Goal: Task Accomplishment & Management: Manage account settings

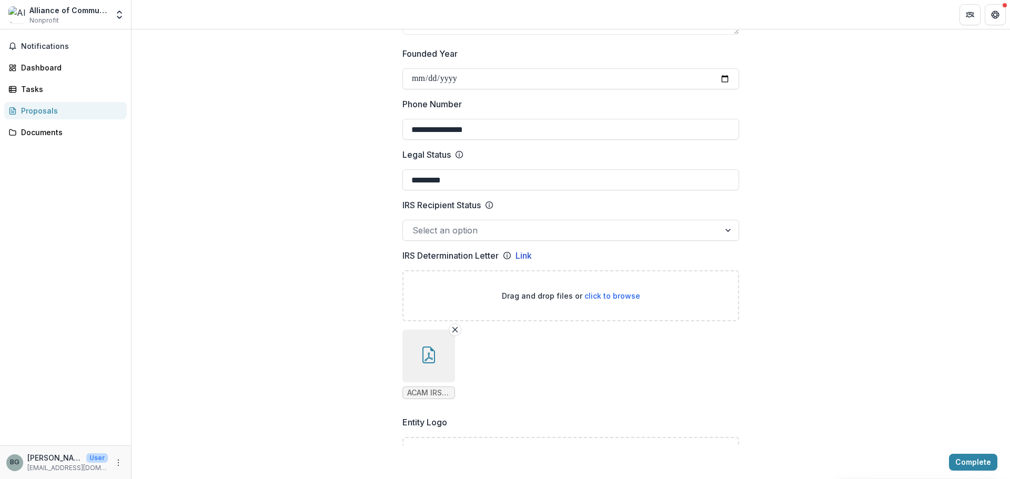
scroll to position [276, 0]
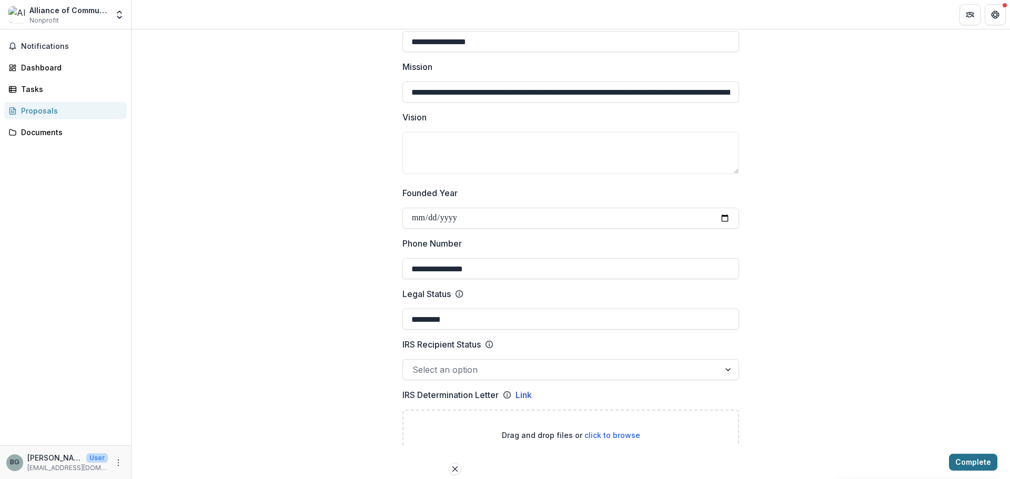
click at [964, 461] on button "Complete" at bounding box center [973, 462] width 48 height 17
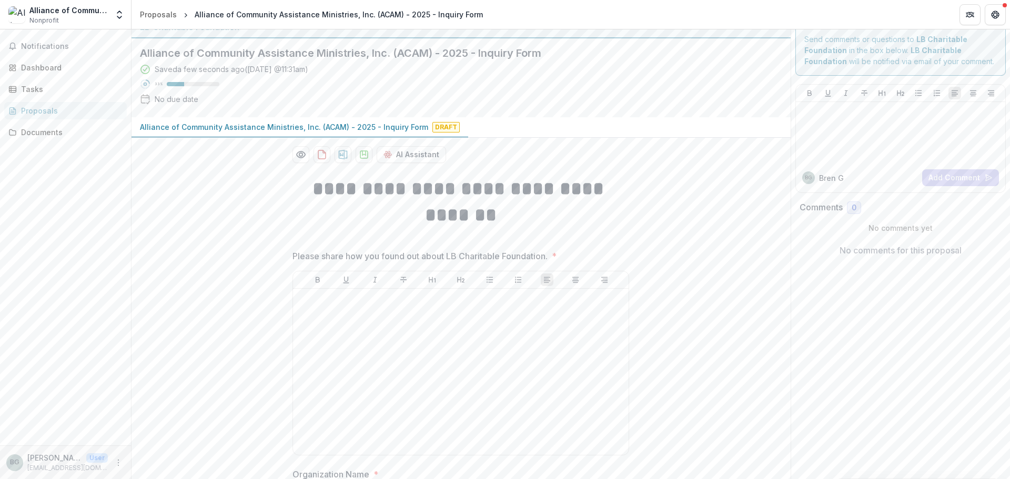
scroll to position [0, 0]
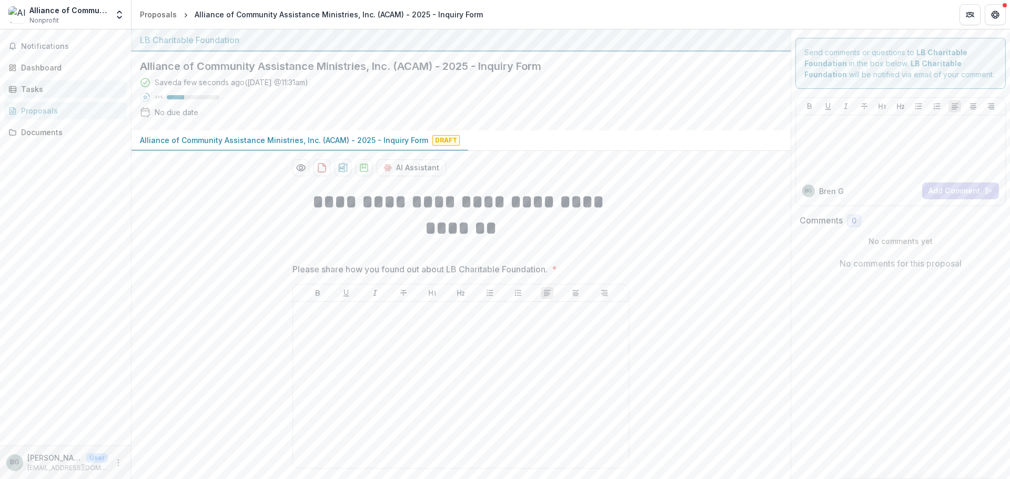
click at [36, 90] on div "Tasks" at bounding box center [69, 89] width 97 height 11
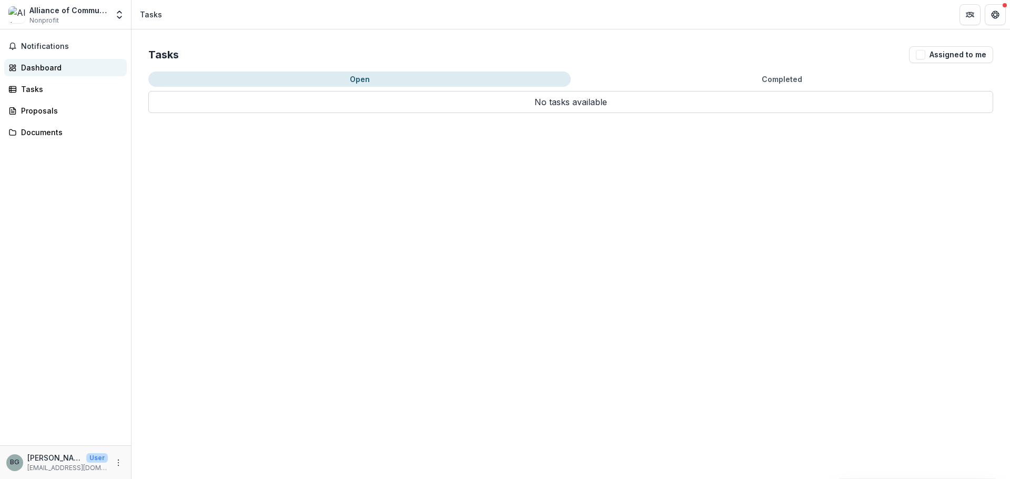
click at [35, 69] on div "Dashboard" at bounding box center [69, 67] width 97 height 11
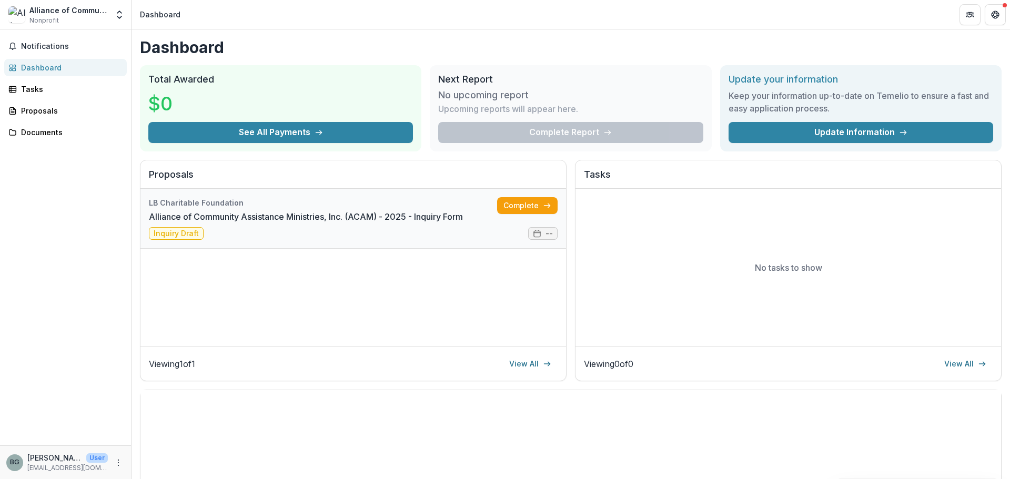
click at [204, 214] on link "Alliance of Community Assistance Ministries, Inc. (ACAM) - 2025 - Inquiry Form" at bounding box center [306, 216] width 314 height 13
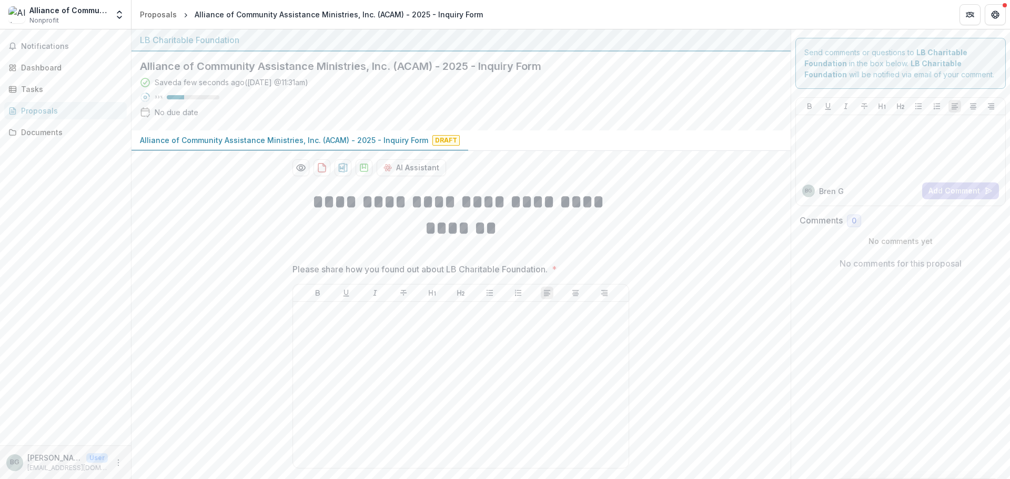
click at [319, 144] on p "Alliance of Community Assistance Ministries, Inc. (ACAM) - 2025 - Inquiry Form" at bounding box center [284, 140] width 288 height 11
click at [144, 12] on div "Proposals" at bounding box center [158, 14] width 37 height 11
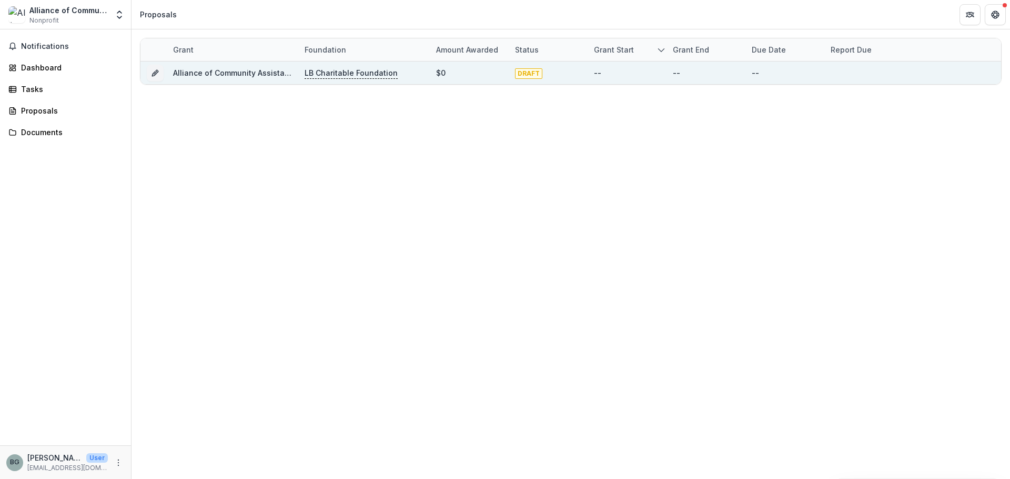
click at [202, 75] on link "Alliance of Community Assistance Ministries, Inc. (ACAM) - 2025 - Inquiry Form" at bounding box center [317, 72] width 288 height 9
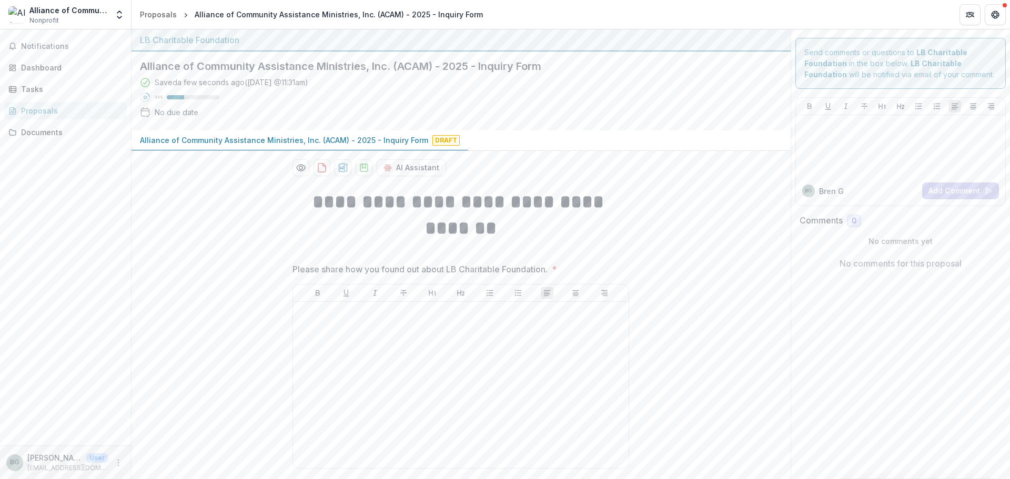
click at [97, 13] on div "Alliance of Community Assistance Ministries, Inc. (ACAM)" at bounding box center [68, 10] width 78 height 11
click at [116, 12] on icon "Open entity switcher" at bounding box center [119, 14] width 11 height 11
click at [55, 43] on link "Team Settings" at bounding box center [66, 40] width 126 height 17
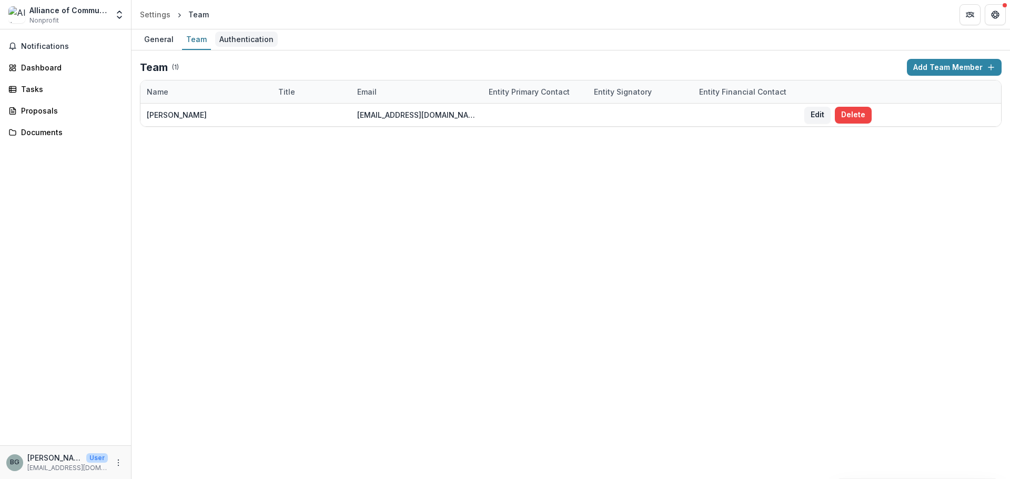
click at [224, 41] on div "Authentication" at bounding box center [246, 39] width 63 height 15
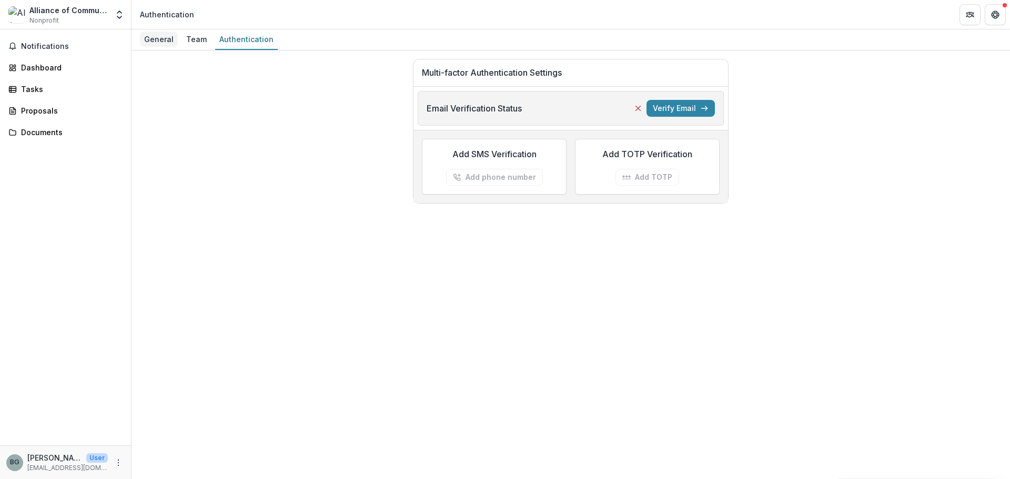
click at [164, 38] on div "General" at bounding box center [159, 39] width 38 height 15
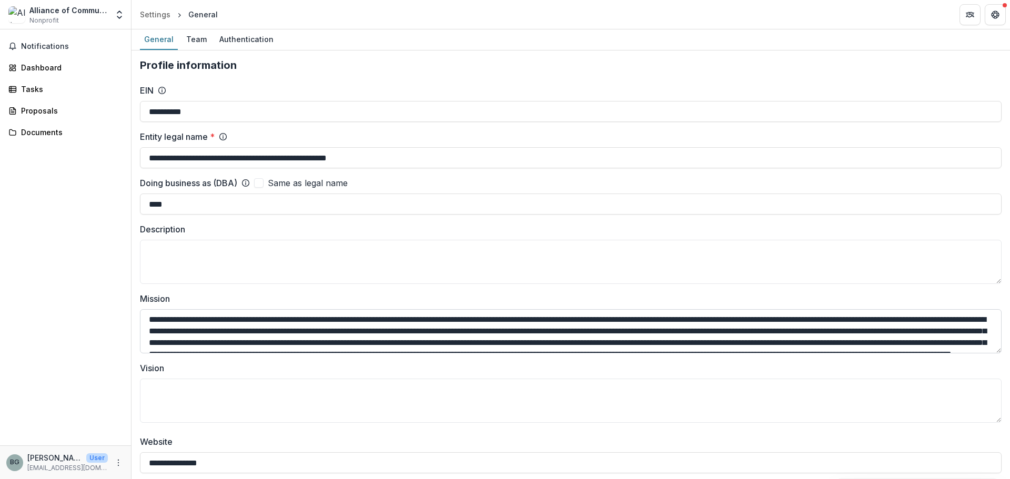
scroll to position [35, 0]
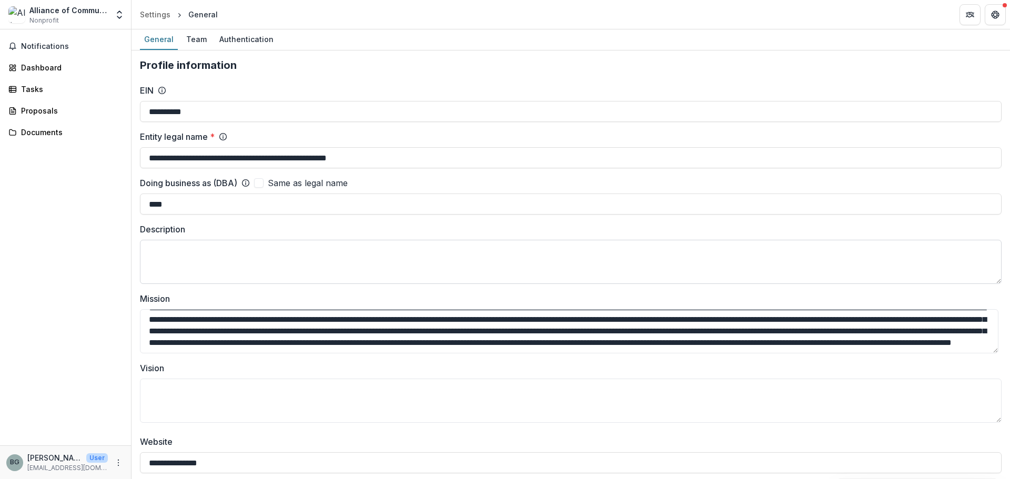
click at [173, 246] on textarea "Description" at bounding box center [571, 262] width 862 height 44
paste textarea "**********"
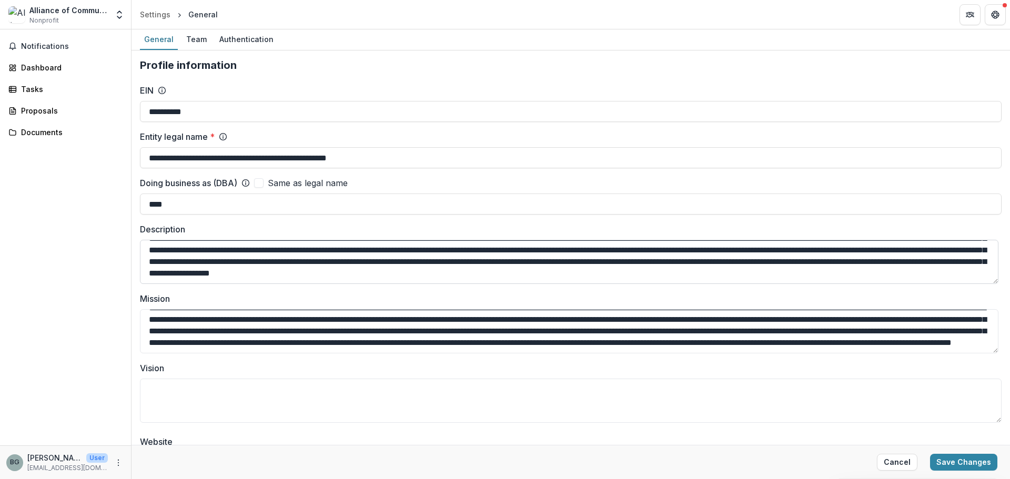
scroll to position [104, 0]
drag, startPoint x: 759, startPoint y: 267, endPoint x: 527, endPoint y: 282, distance: 233.0
click at [527, 282] on textarea "Description" at bounding box center [569, 262] width 859 height 44
click at [518, 263] on textarea "Description" at bounding box center [569, 262] width 859 height 44
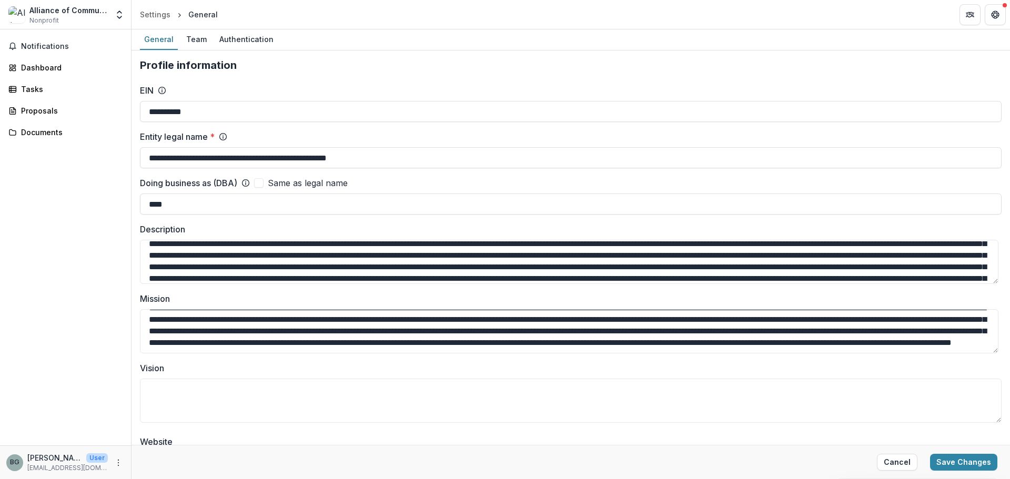
scroll to position [0, 0]
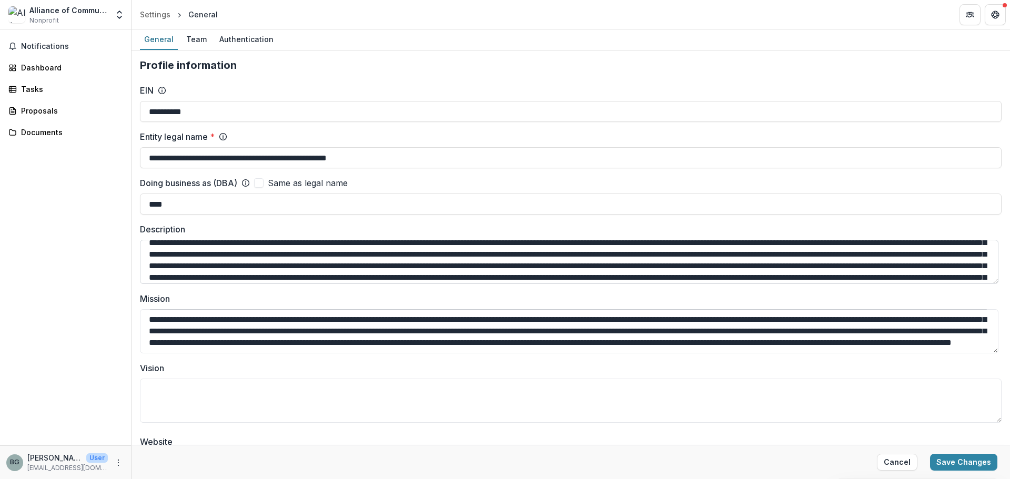
drag, startPoint x: 759, startPoint y: 271, endPoint x: 602, endPoint y: 248, distance: 158.6
click at [602, 248] on textarea "Description" at bounding box center [569, 262] width 859 height 44
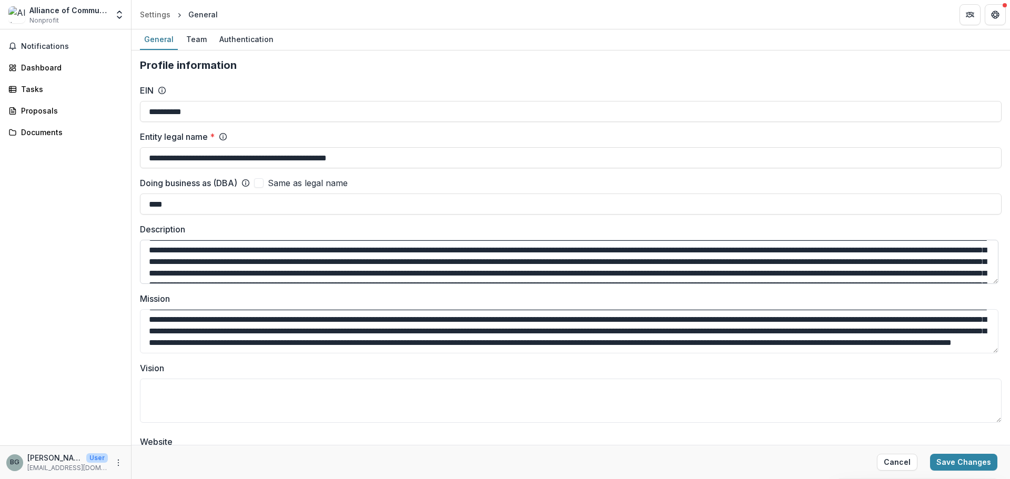
click at [601, 253] on textarea "Description" at bounding box center [569, 262] width 859 height 44
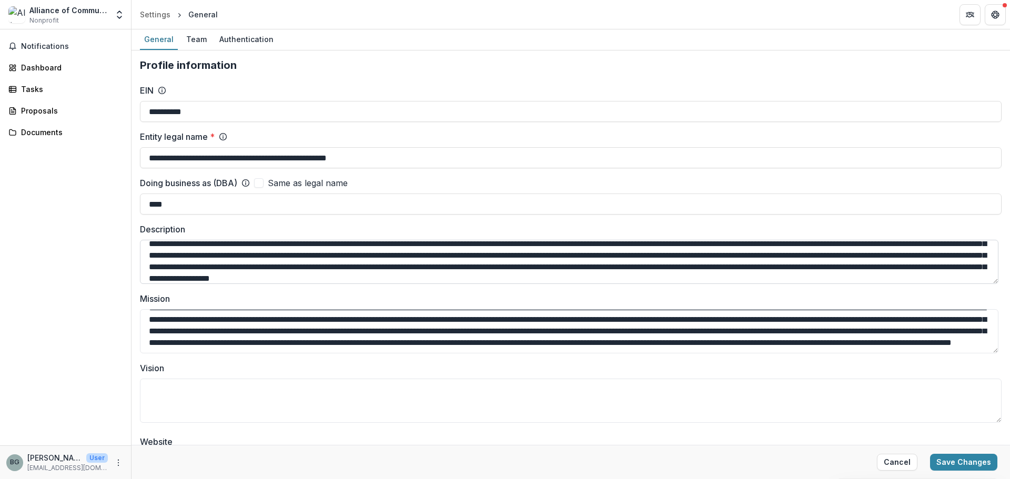
click at [496, 281] on textarea "Description" at bounding box center [569, 262] width 859 height 44
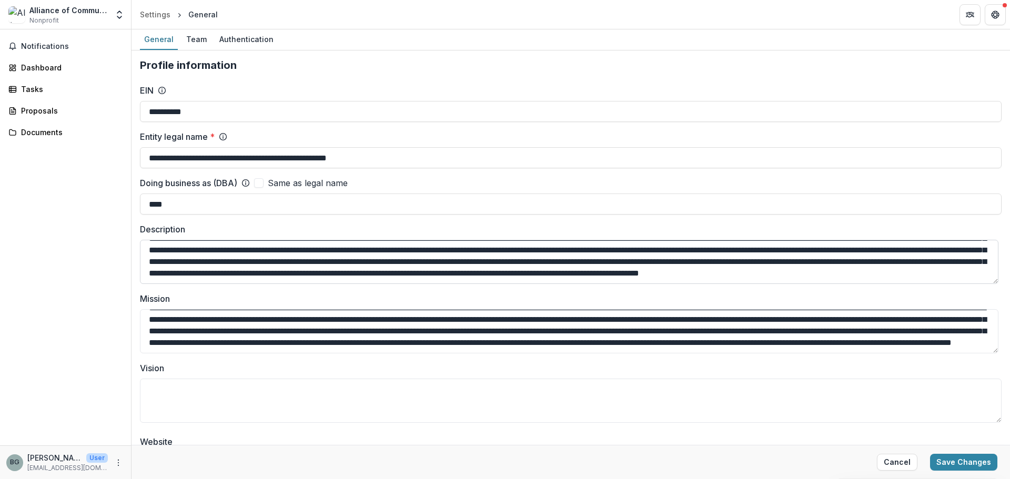
click at [784, 277] on textarea "Description" at bounding box center [569, 262] width 859 height 44
drag, startPoint x: 380, startPoint y: 249, endPoint x: 405, endPoint y: 257, distance: 26.3
click at [405, 257] on textarea "Description" at bounding box center [569, 262] width 859 height 44
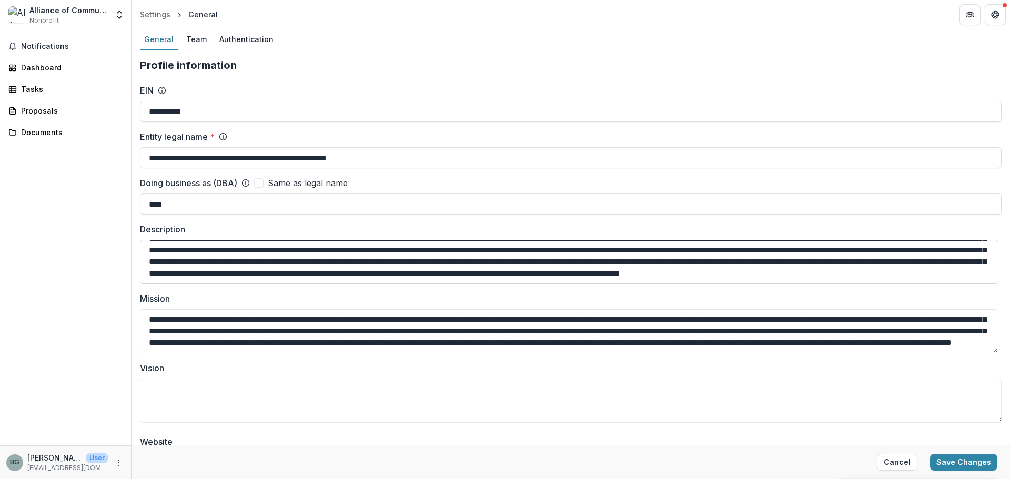
click at [390, 278] on textarea "Description" at bounding box center [569, 262] width 859 height 44
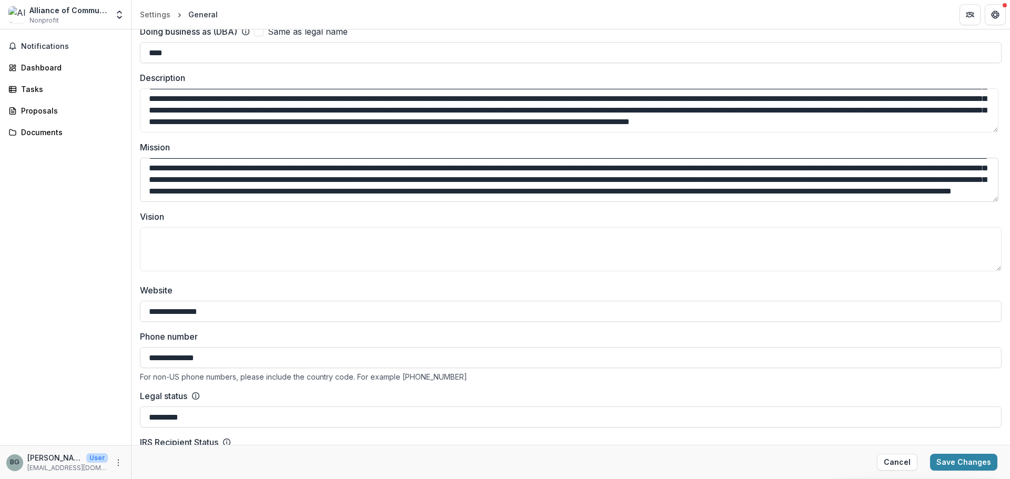
scroll to position [210, 0]
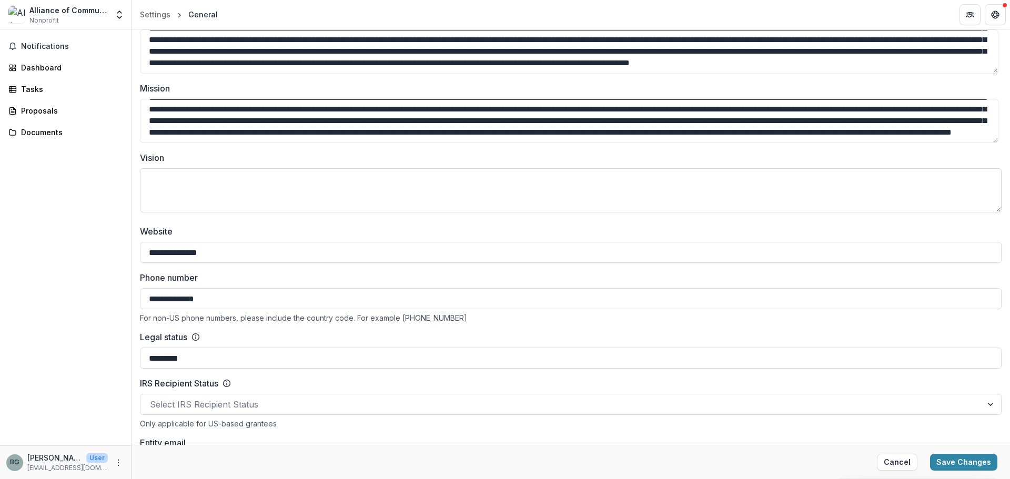
type textarea "**********"
click at [221, 185] on textarea "Vision" at bounding box center [571, 190] width 862 height 44
click at [169, 171] on textarea "Vision" at bounding box center [571, 190] width 862 height 44
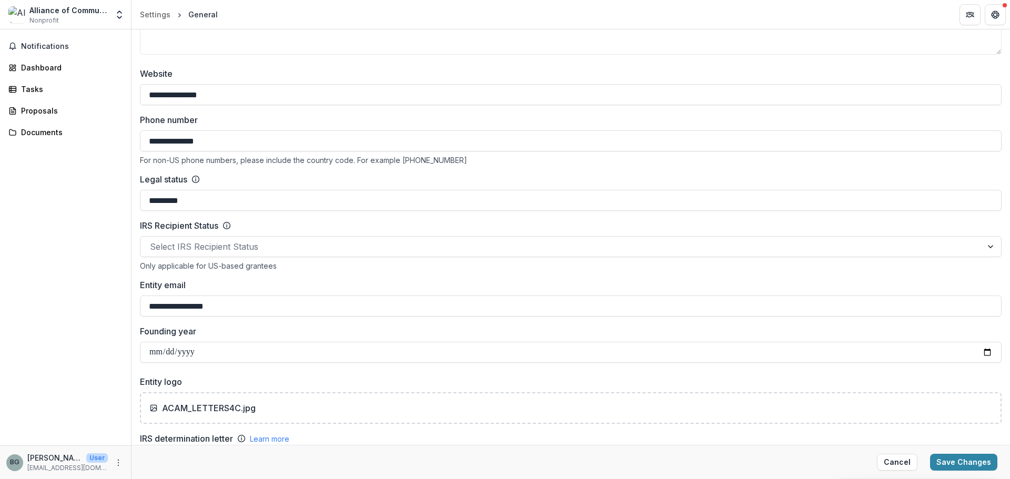
scroll to position [421, 0]
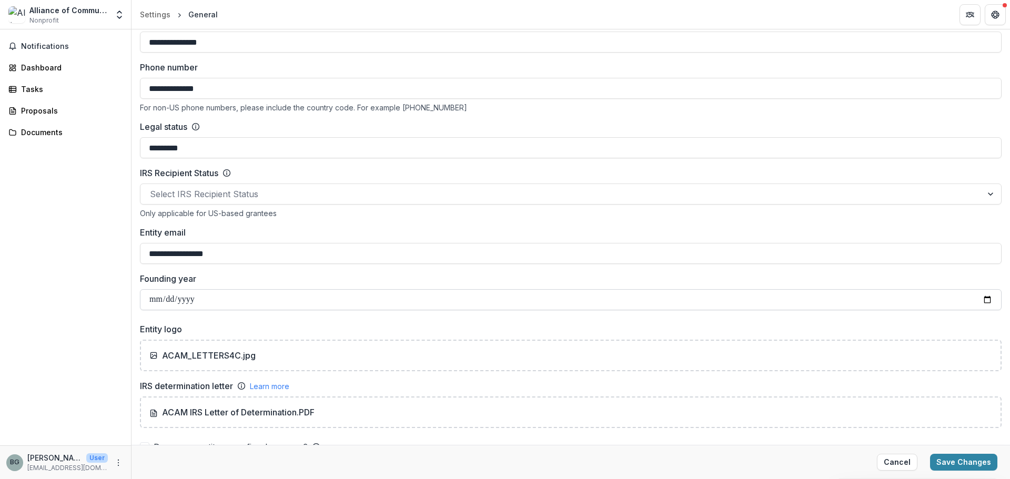
type textarea "**********"
click at [207, 303] on input "Founding year" at bounding box center [571, 299] width 862 height 21
click at [216, 355] on p "ACAM_LETTERS4C.jpg" at bounding box center [209, 355] width 94 height 13
drag, startPoint x: 258, startPoint y: 284, endPoint x: 247, endPoint y: 304, distance: 23.1
click at [258, 284] on label "Founding year" at bounding box center [568, 279] width 856 height 13
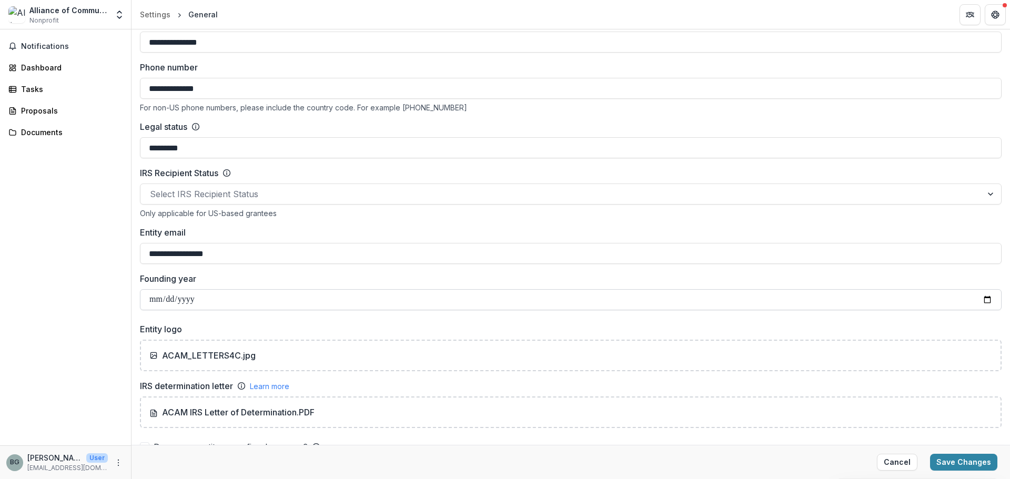
click at [258, 289] on input "Founding year" at bounding box center [571, 299] width 862 height 21
click at [247, 304] on input "Founding year" at bounding box center [571, 299] width 862 height 21
click at [236, 300] on input "Founding year" at bounding box center [571, 299] width 862 height 21
click at [207, 299] on input "Founding year" at bounding box center [571, 299] width 862 height 21
click at [199, 302] on input "Founding year" at bounding box center [571, 299] width 862 height 21
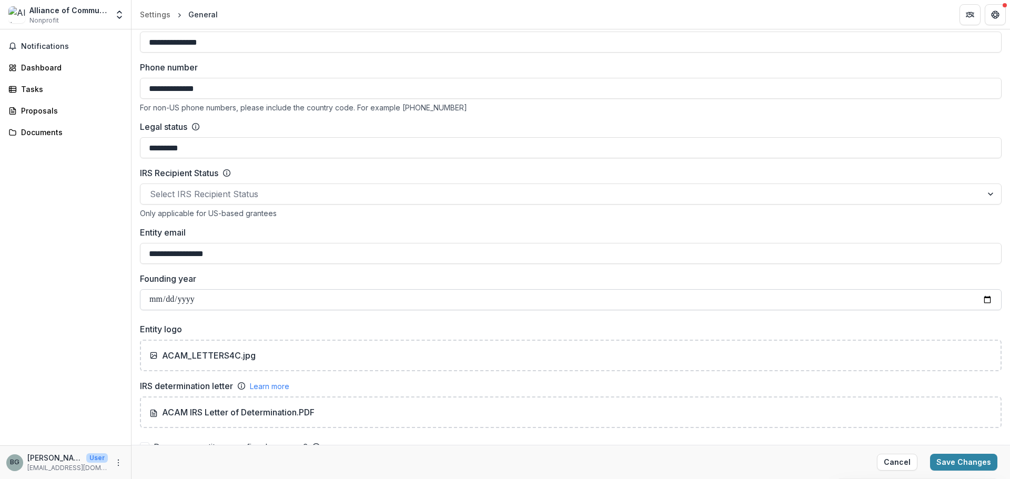
click at [199, 302] on input "Founding year" at bounding box center [571, 299] width 862 height 21
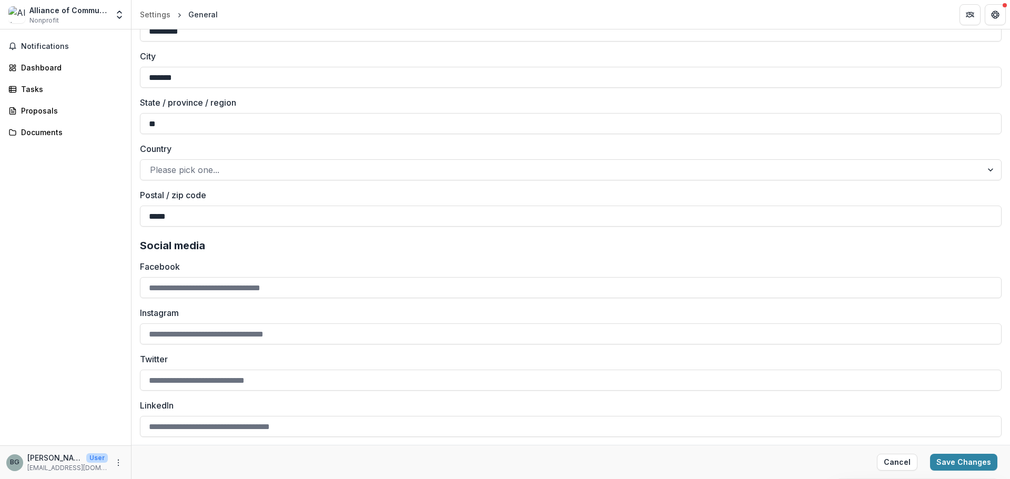
scroll to position [1315, 0]
